Goal: Information Seeking & Learning: Learn about a topic

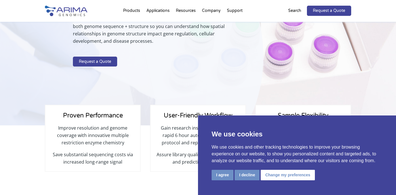
scroll to position [101, 0]
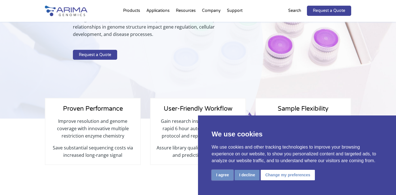
click at [221, 176] on button "I agree" at bounding box center [222, 175] width 22 height 10
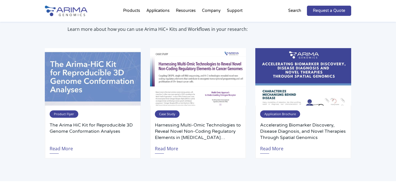
scroll to position [1116, 0]
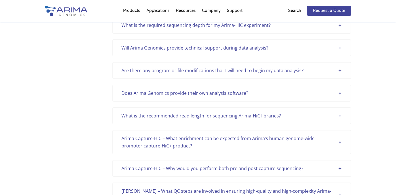
scroll to position [306, 0]
click at [209, 112] on div "What is the recommended read length for sequencing Arima-HiC libraries?" at bounding box center [231, 115] width 221 height 7
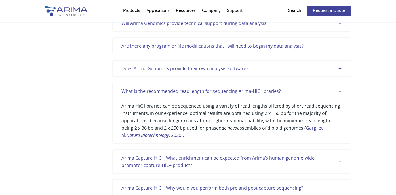
scroll to position [342, 0]
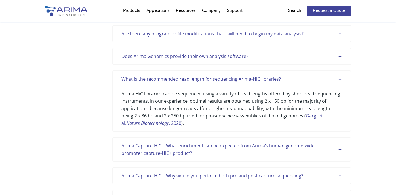
click at [187, 110] on div "Arima-HiC libraries can be sequenced using a variety of read lengths offered by…" at bounding box center [231, 105] width 221 height 44
